Goal: Task Accomplishment & Management: Manage account settings

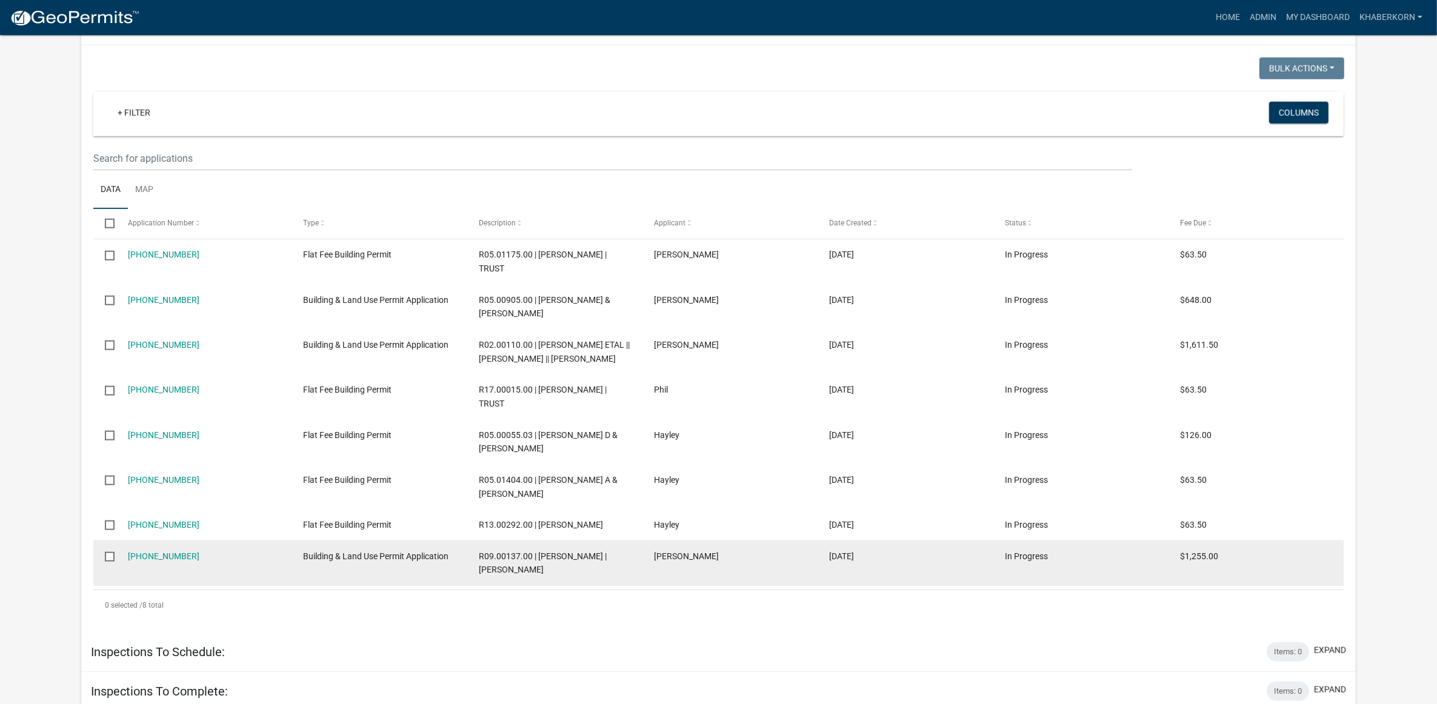
scroll to position [1565, 0]
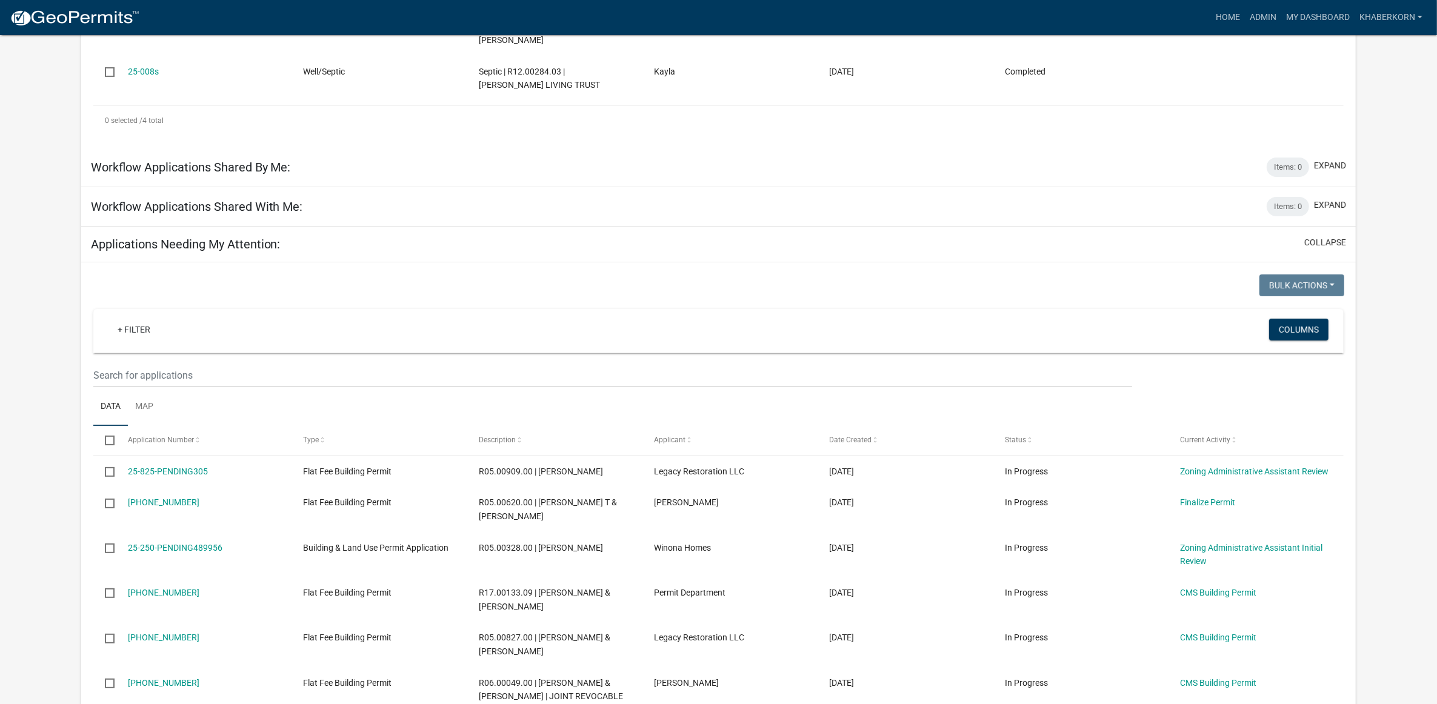
scroll to position [455, 0]
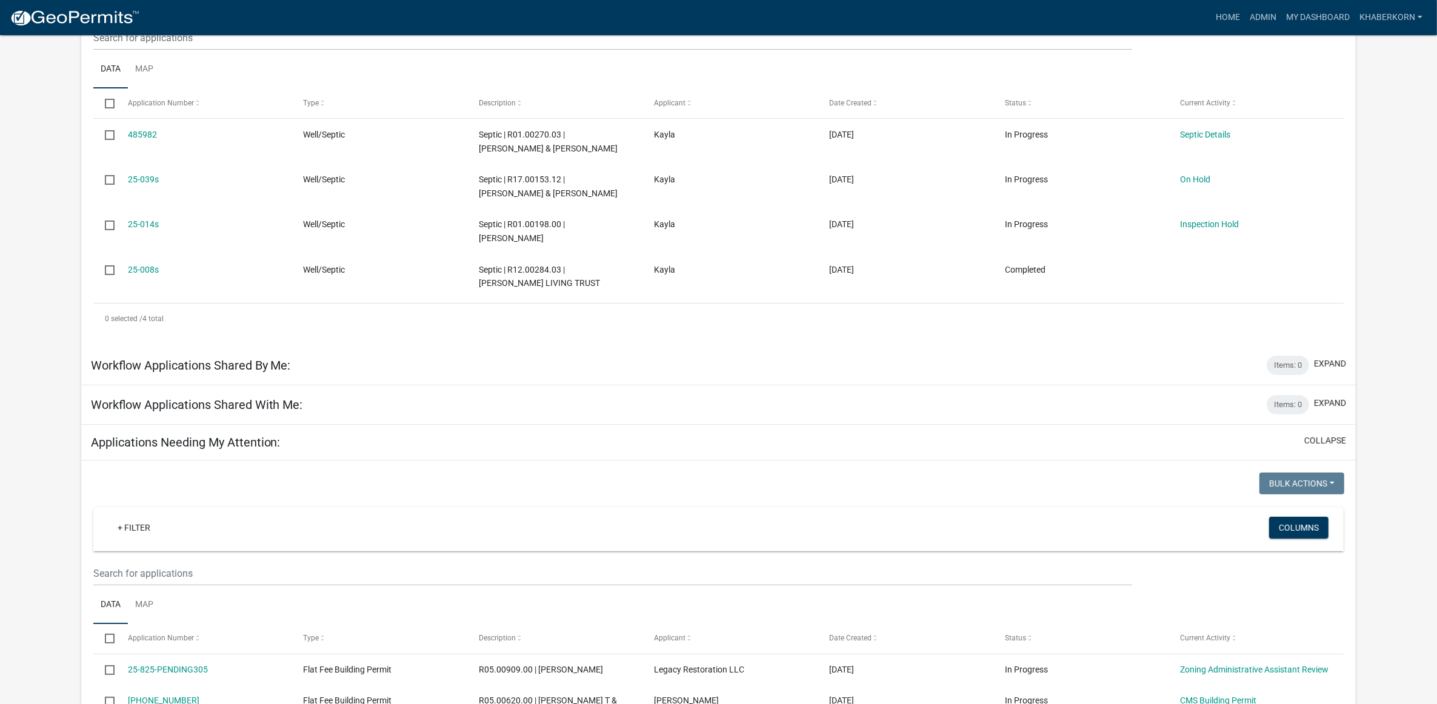
scroll to position [586, 0]
